Goal: Information Seeking & Learning: Check status

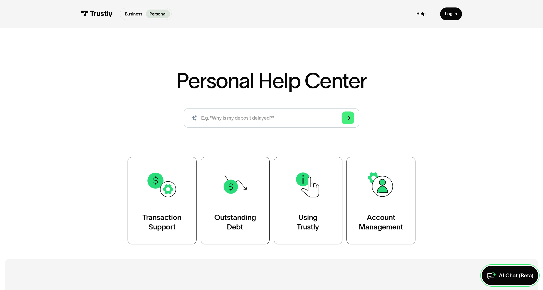
click at [472, 276] on div "AI Chat (Beta)" at bounding box center [516, 275] width 35 height 7
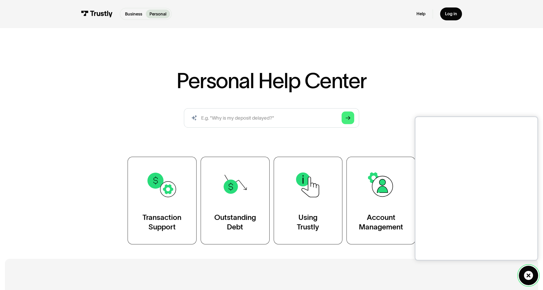
click at [472, 275] on icon at bounding box center [528, 275] width 9 height 9
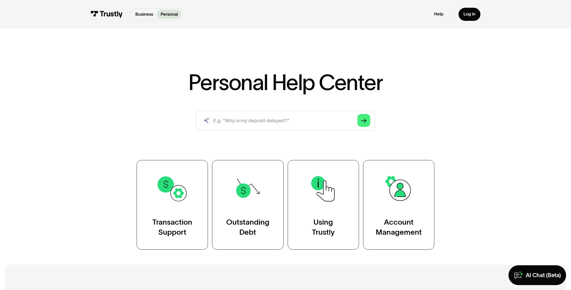
click at [472, 124] on div "Personal Help Center AI-powered search ( 1 / 4 ) Type your question and our sma…" at bounding box center [285, 141] width 571 height 218
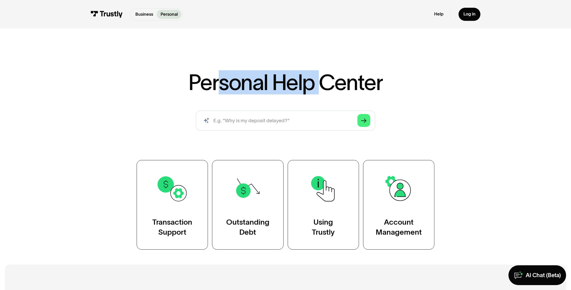
drag, startPoint x: 218, startPoint y: 74, endPoint x: 325, endPoint y: 81, distance: 107.3
click at [324, 80] on h1 "Personal Help Center" at bounding box center [285, 83] width 194 height 22
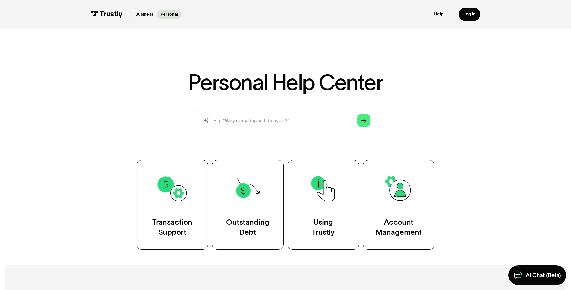
drag, startPoint x: 371, startPoint y: 85, endPoint x: 351, endPoint y: 98, distance: 23.0
click at [370, 85] on h1 "Personal Help Center" at bounding box center [285, 83] width 194 height 22
click at [272, 124] on input "search" at bounding box center [286, 121] width 180 height 20
type input "How do i track my transaction status?"
click at [364, 123] on icon "Arrow Right" at bounding box center [363, 120] width 5 height 5
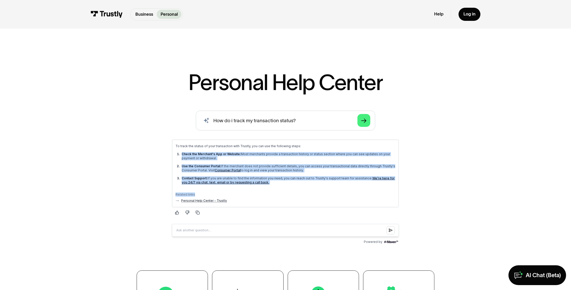
drag, startPoint x: 309, startPoint y: 195, endPoint x: 260, endPoint y: 150, distance: 66.6
click at [260, 150] on div "To track the status of your transaction with Trustly, you can use the following…" at bounding box center [286, 173] width 220 height 59
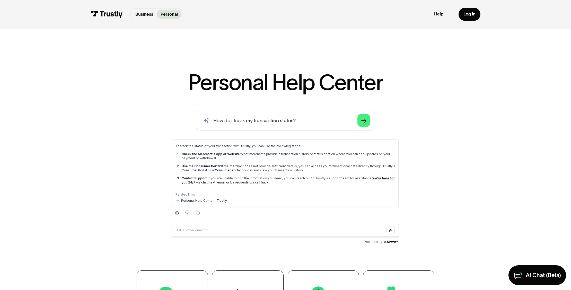
click at [280, 152] on p "Check the Merchant's App or Website: Most merchants provide a transaction histo…" at bounding box center [289, 156] width 214 height 8
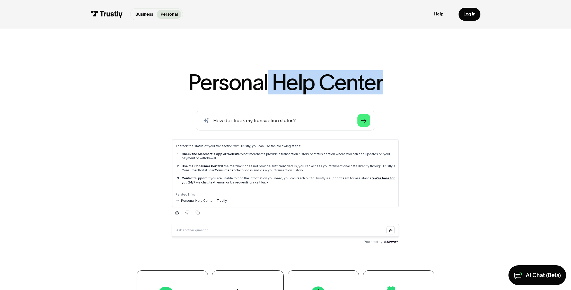
drag, startPoint x: 325, startPoint y: 80, endPoint x: 299, endPoint y: 84, distance: 26.0
click at [269, 77] on div "Personal Help Center AI-powered search ( 1 / 4 ) Type your question and our sma…" at bounding box center [285, 216] width 359 height 289
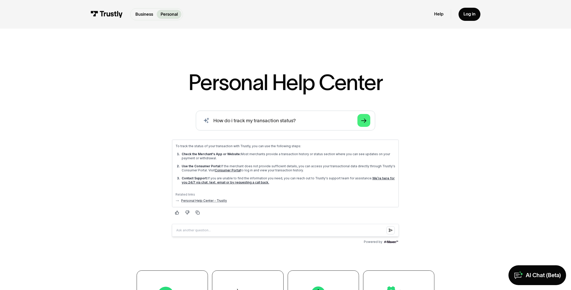
click at [358, 80] on h1 "Personal Help Center" at bounding box center [285, 83] width 194 height 22
